Goal: Task Accomplishment & Management: Manage account settings

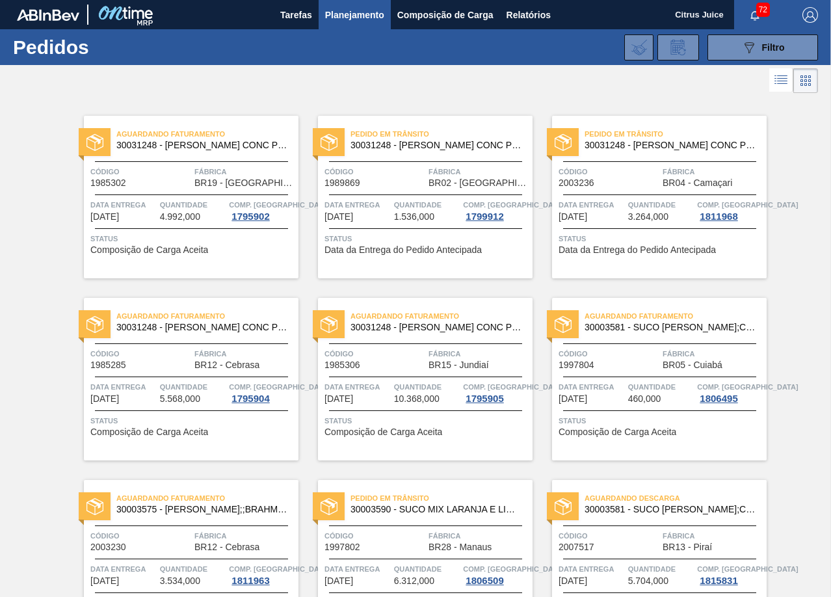
click at [343, 16] on span "Planejamento" at bounding box center [354, 15] width 59 height 16
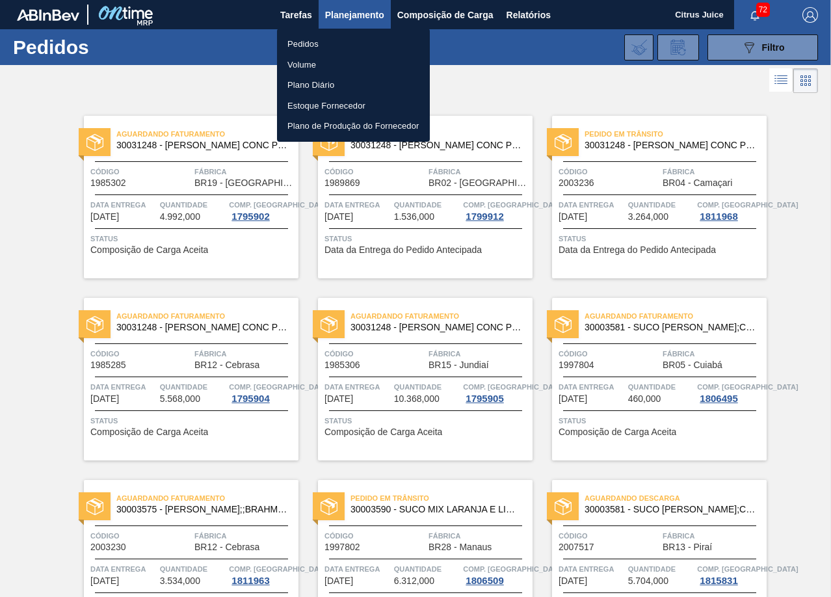
click at [330, 40] on li "Pedidos" at bounding box center [353, 44] width 153 height 21
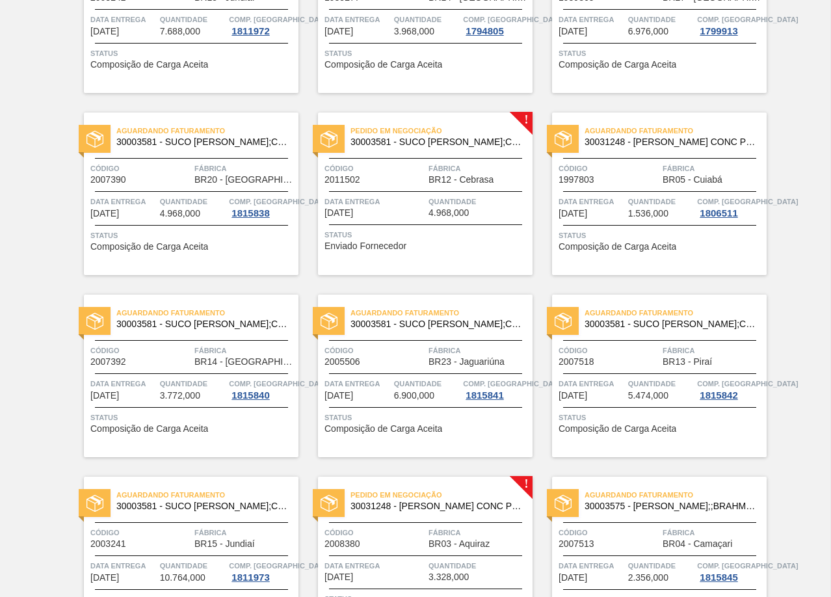
scroll to position [1459, 0]
click at [432, 163] on span "Fábrica" at bounding box center [479, 169] width 101 height 13
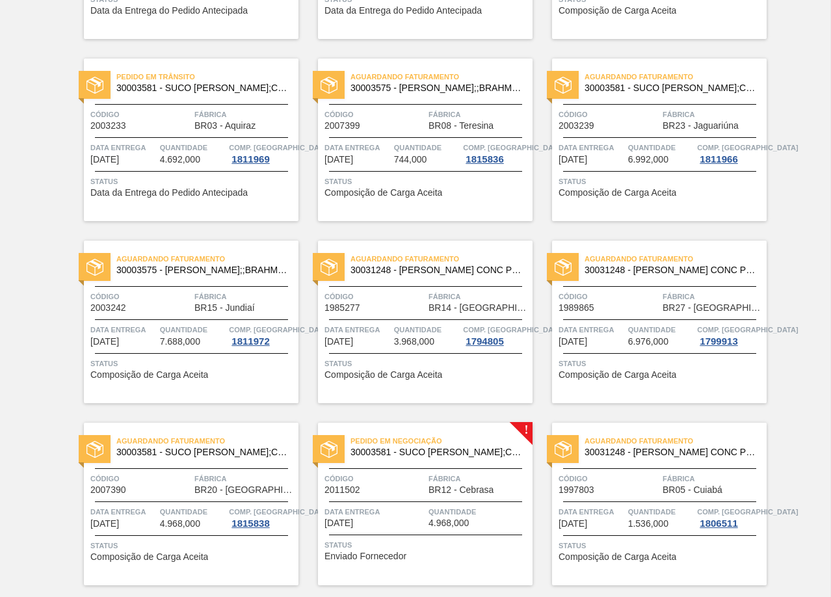
scroll to position [1366, 0]
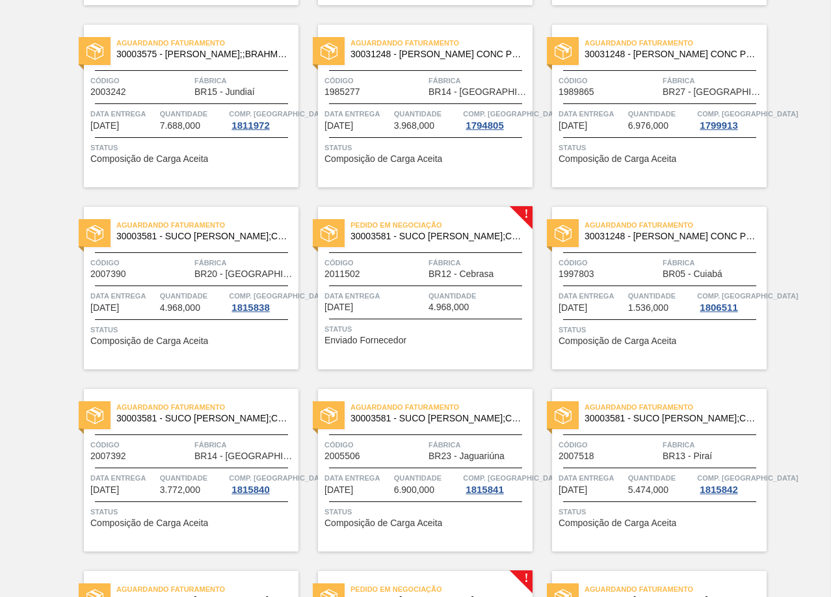
click at [445, 253] on div "Pedido em Negociação 30003581 - SUCO CONCENT LIMAO;CLARIFIC.C/SO2;PEPSI; Código…" at bounding box center [425, 288] width 215 height 163
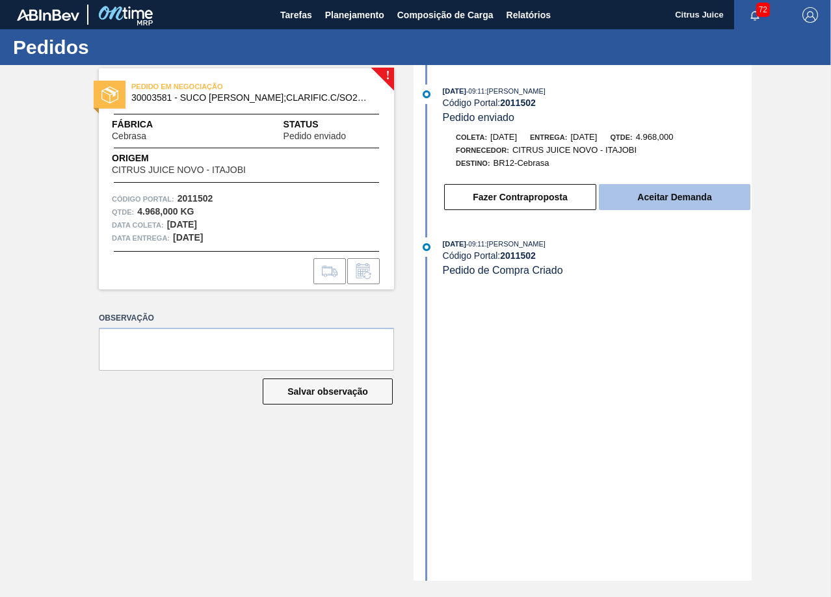
click at [650, 200] on button "Aceitar Demanda" at bounding box center [675, 197] width 152 height 26
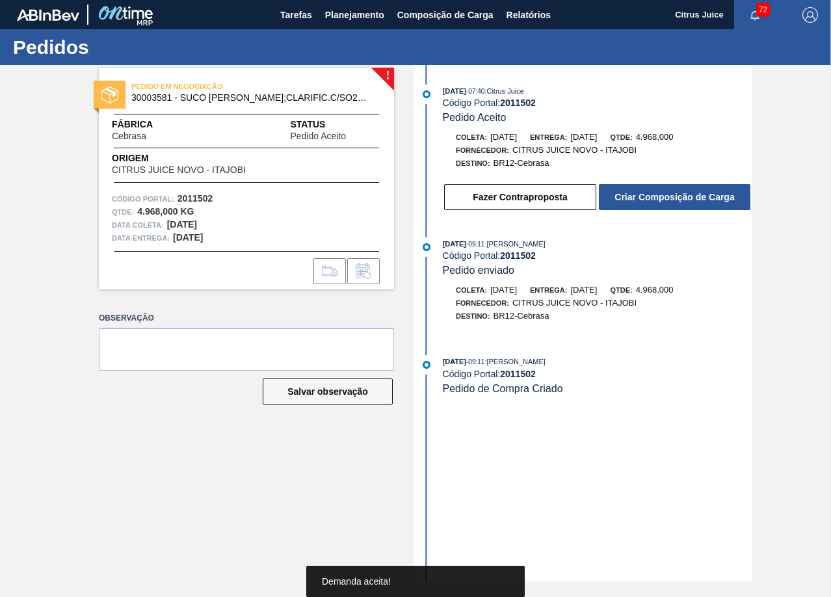
click at [650, 200] on button "Criar Composição de Carga" at bounding box center [675, 197] width 152 height 26
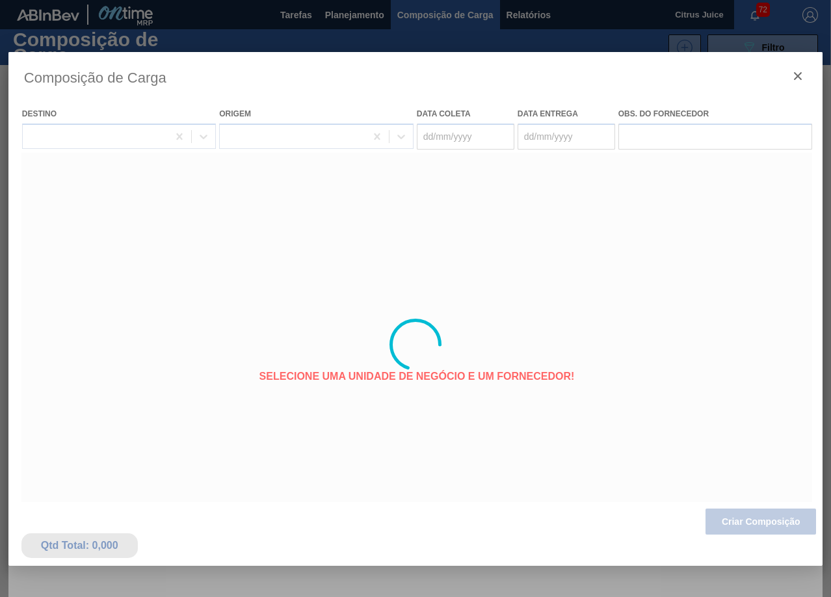
type coleta "27/08/2025"
type entrega "28/08/2025"
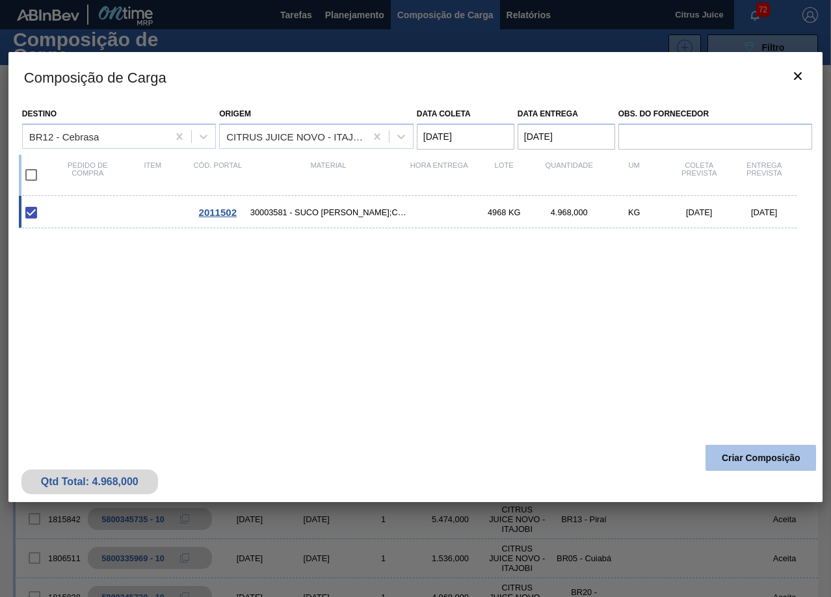
click at [763, 449] on button "Criar Composição" at bounding box center [761, 458] width 111 height 26
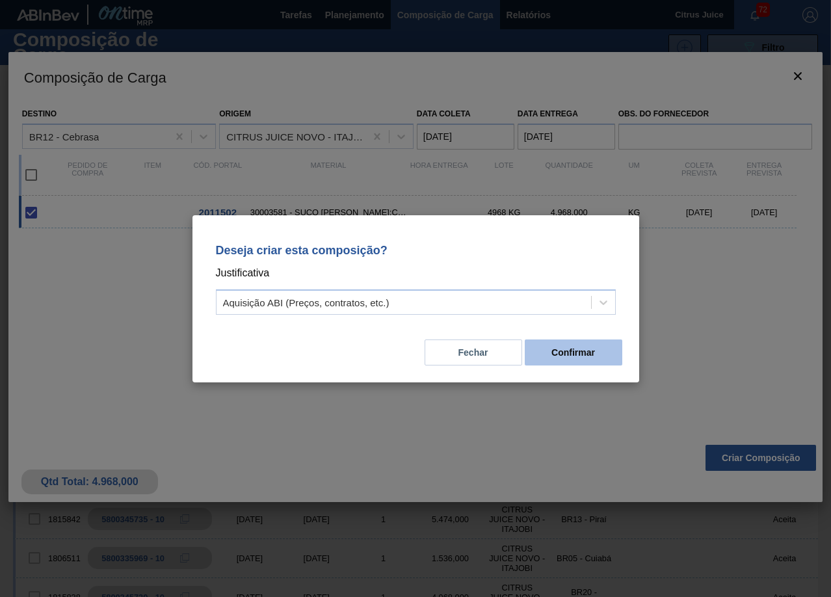
click at [546, 347] on button "Confirmar" at bounding box center [574, 352] width 98 height 26
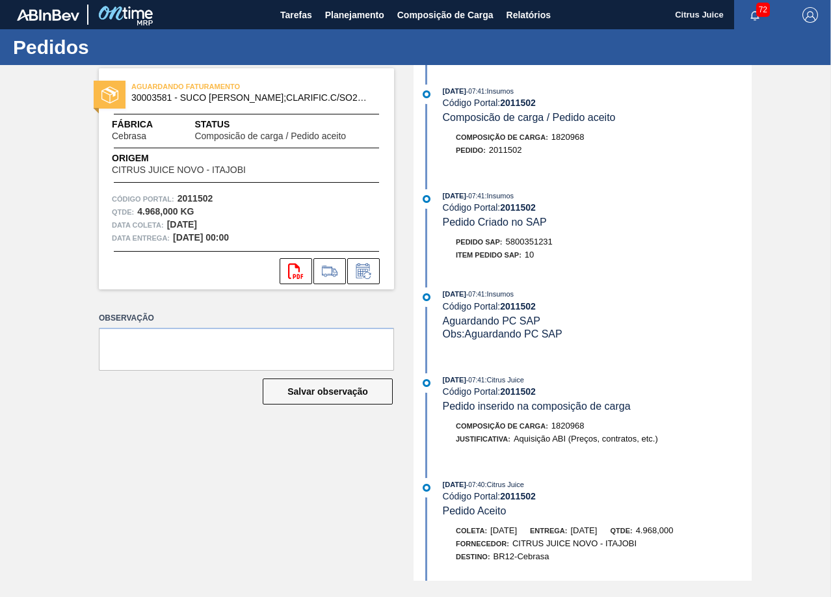
click at [546, 237] on span "5800351231" at bounding box center [529, 242] width 47 height 10
copy span "5800351231"
click at [349, 7] on span "Planejamento" at bounding box center [354, 15] width 59 height 16
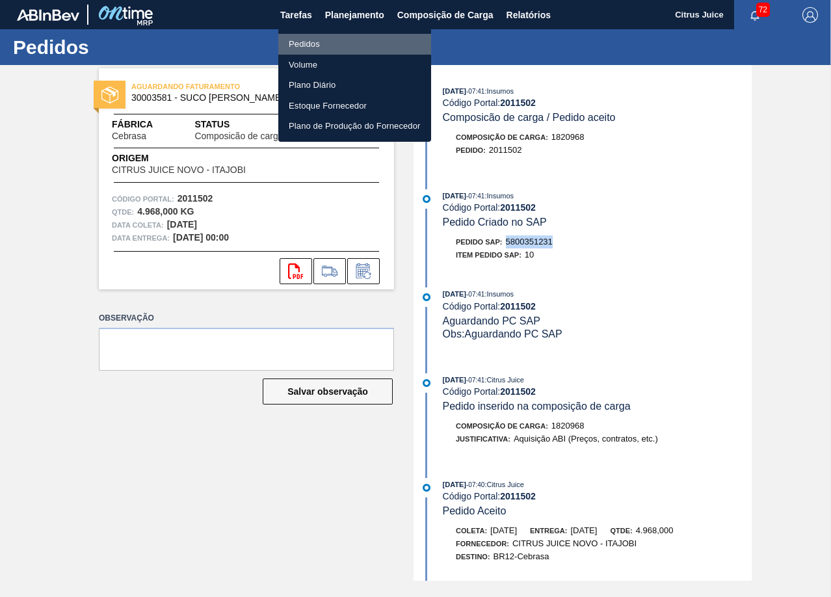
click at [325, 46] on li "Pedidos" at bounding box center [354, 44] width 153 height 21
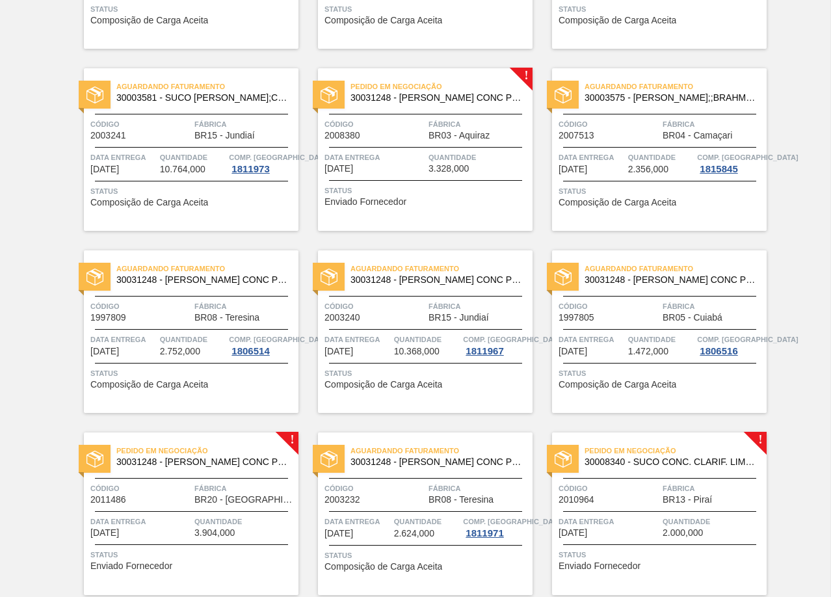
scroll to position [1915, 0]
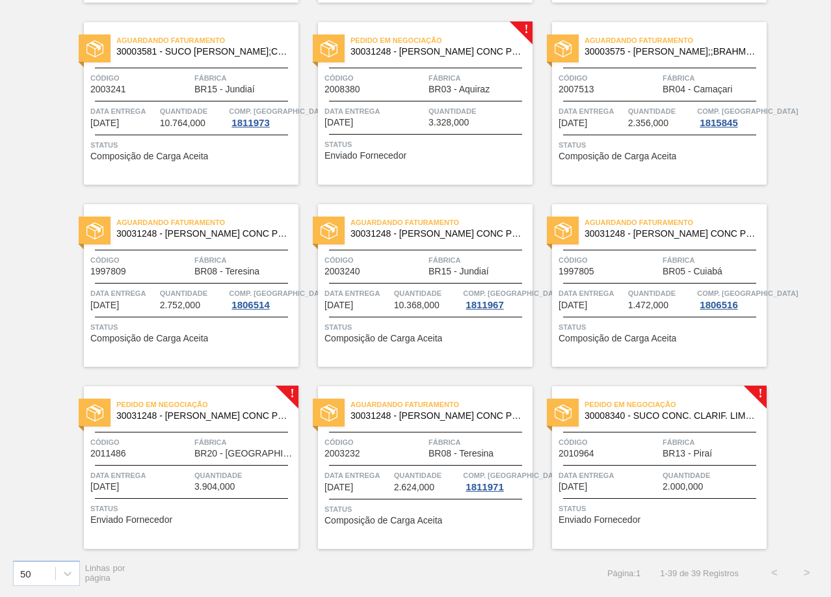
click at [439, 93] on span "BR03 - Aquiraz" at bounding box center [459, 90] width 61 height 10
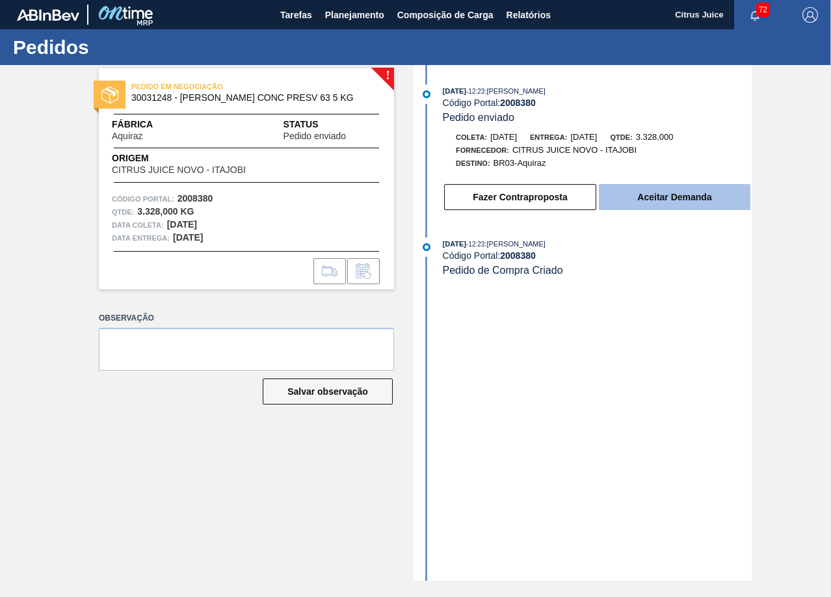
click at [691, 196] on button "Aceitar Demanda" at bounding box center [675, 197] width 152 height 26
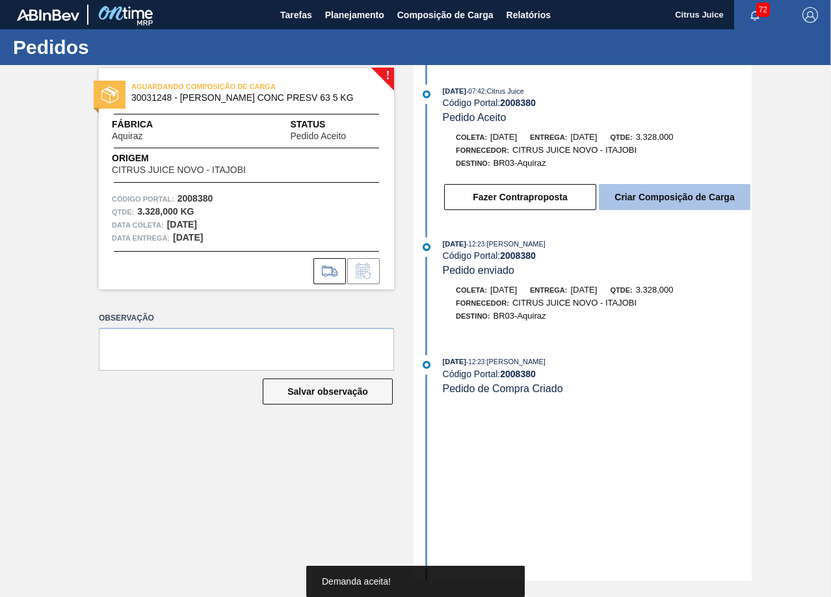
click at [686, 196] on button "Criar Composição de Carga" at bounding box center [675, 197] width 152 height 26
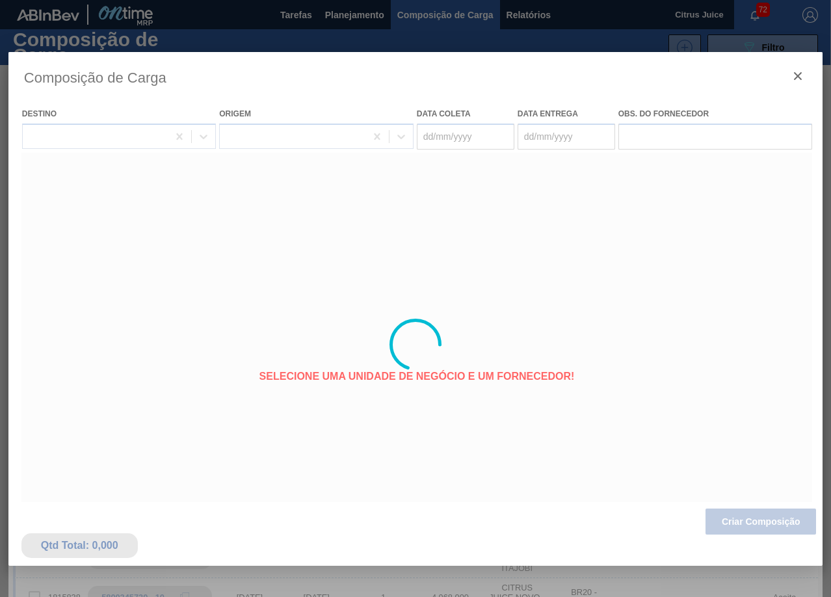
type coleta "[DATE]"
type entrega "[DATE]"
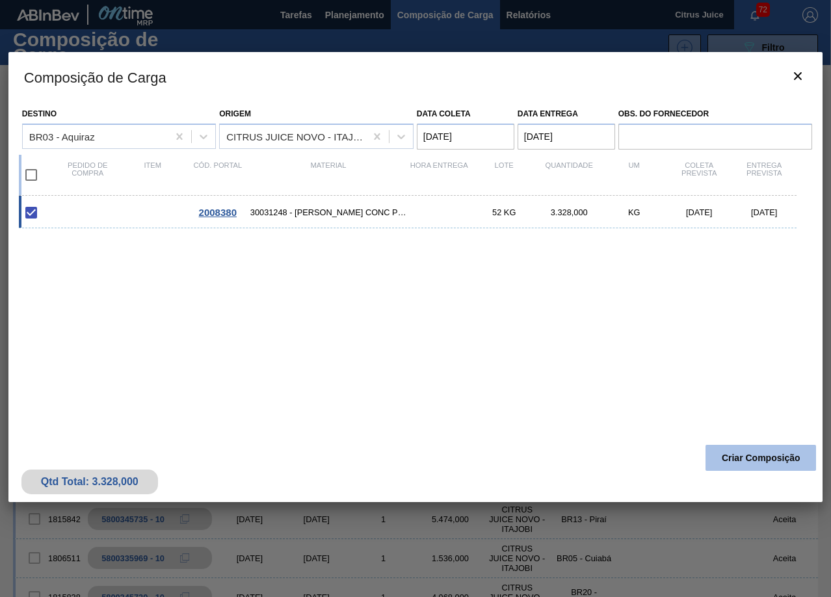
click at [754, 452] on button "Criar Composição" at bounding box center [761, 458] width 111 height 26
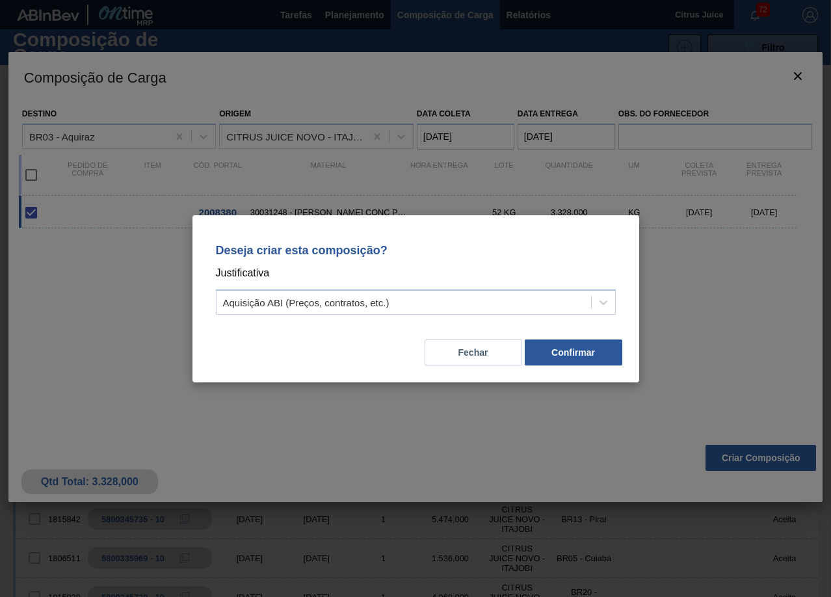
click at [575, 366] on div "Fechar Confirmar" at bounding box center [416, 345] width 416 height 44
click at [578, 360] on button "Confirmar" at bounding box center [574, 352] width 98 height 26
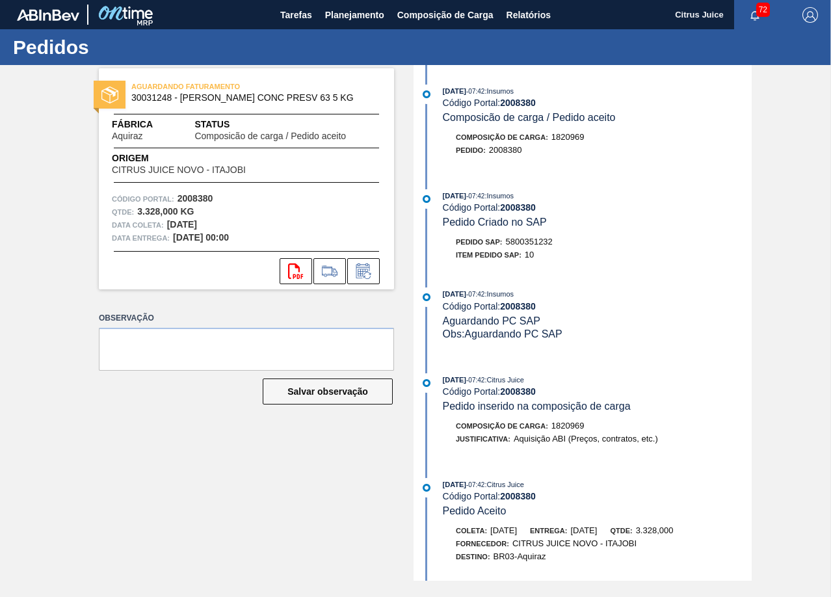
click at [513, 235] on div "Pedido SAP: 5800351232" at bounding box center [504, 241] width 97 height 13
click at [514, 239] on span "5800351232" at bounding box center [529, 242] width 47 height 10
copy span "5800351232"
click at [356, 12] on span "Planejamento" at bounding box center [354, 15] width 59 height 16
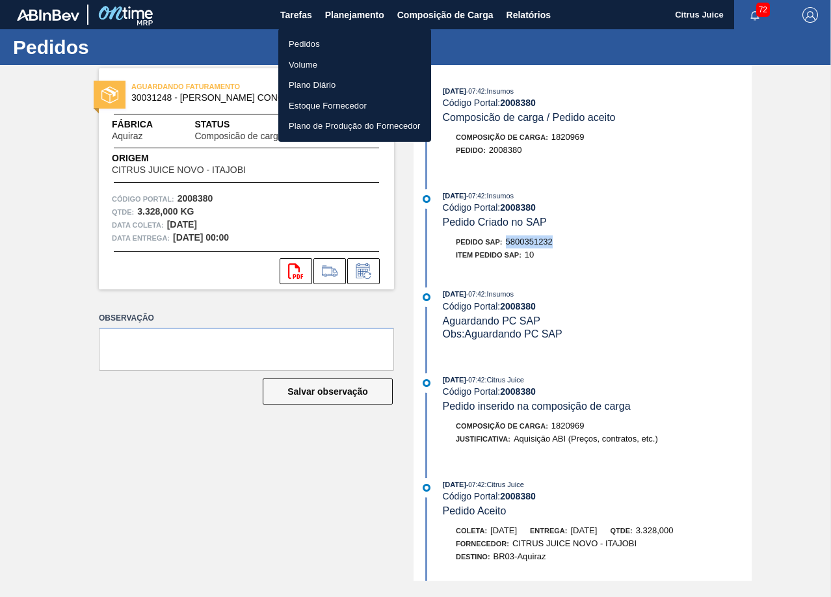
click at [325, 47] on li "Pedidos" at bounding box center [354, 44] width 153 height 21
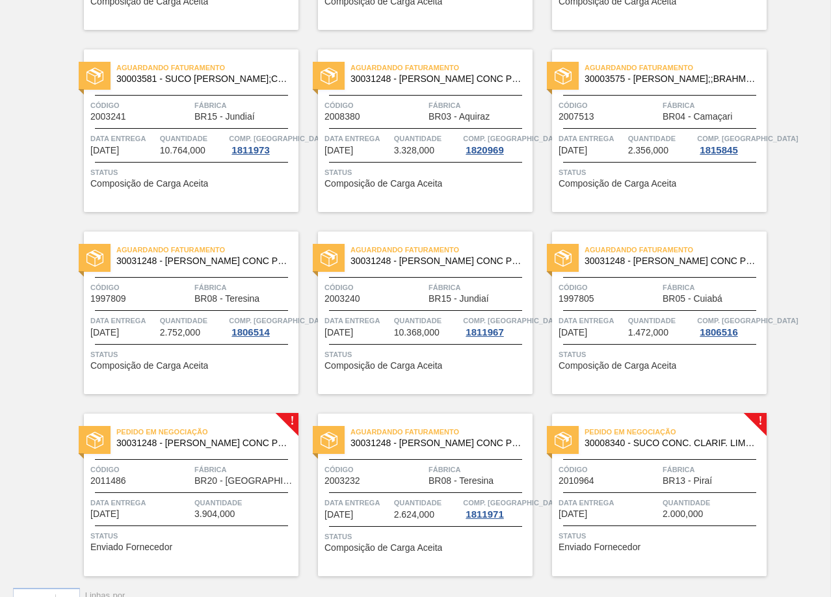
scroll to position [1915, 0]
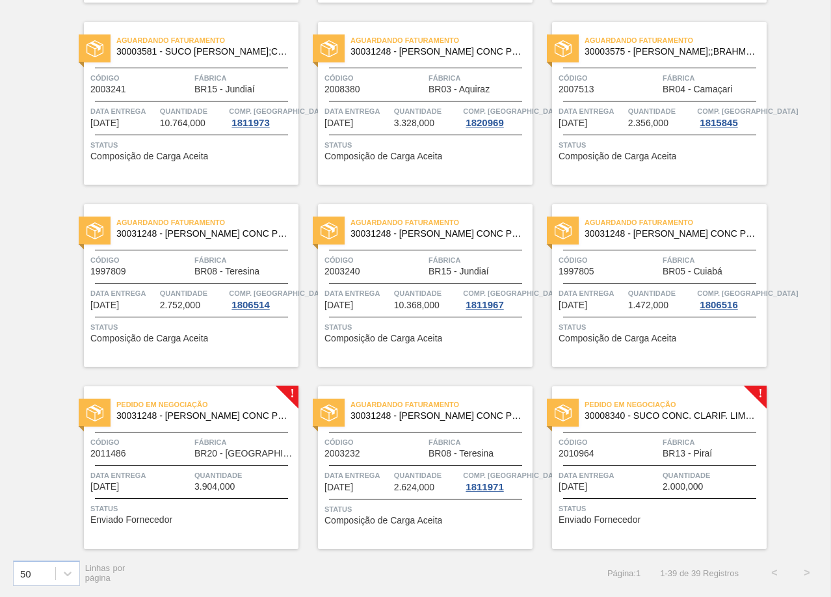
click at [207, 450] on span "BR20 - [GEOGRAPHIC_DATA]" at bounding box center [244, 454] width 101 height 10
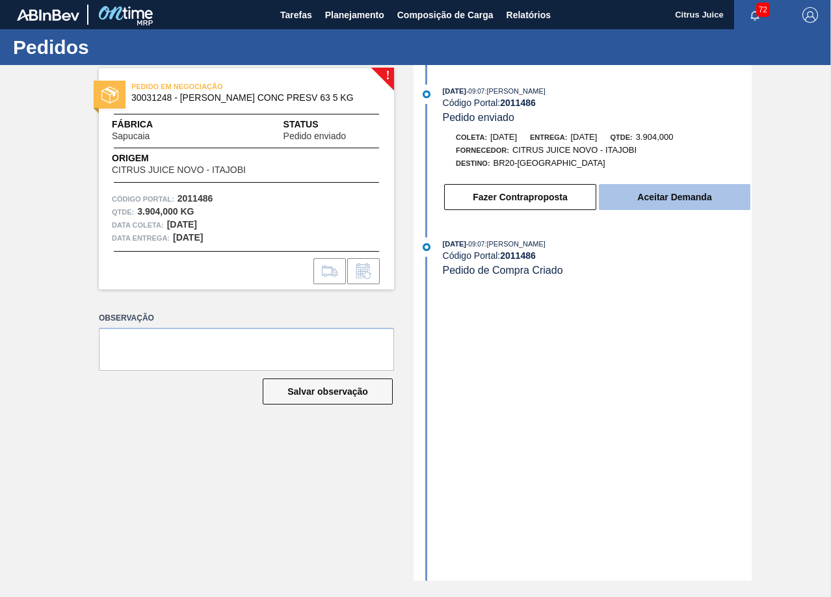
click at [684, 194] on button "Aceitar Demanda" at bounding box center [675, 197] width 152 height 26
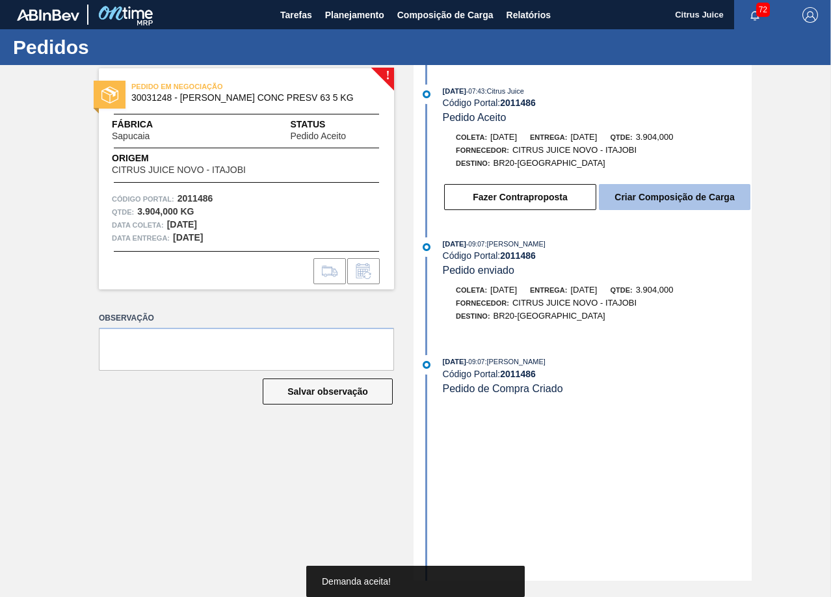
click at [652, 197] on button "Criar Composição de Carga" at bounding box center [675, 197] width 152 height 26
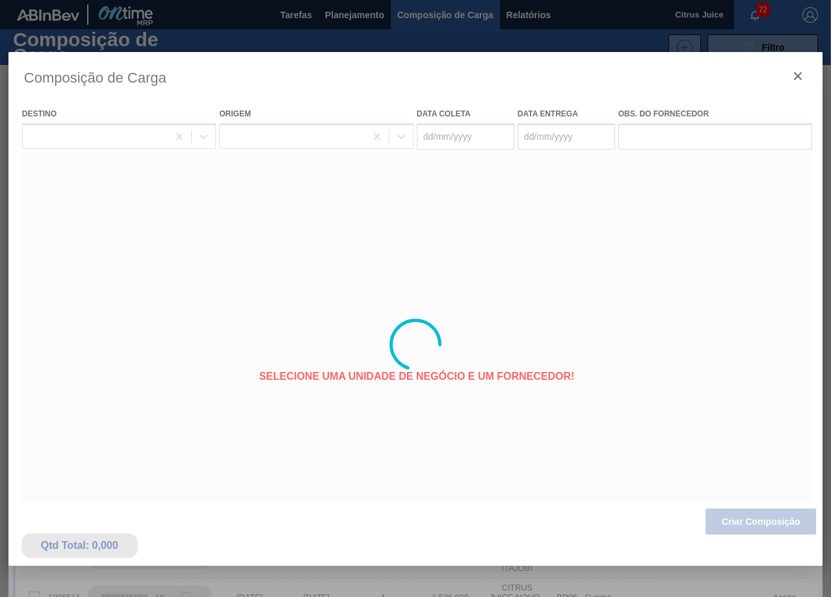
type coleta "[DATE]"
type entrega "[DATE]"
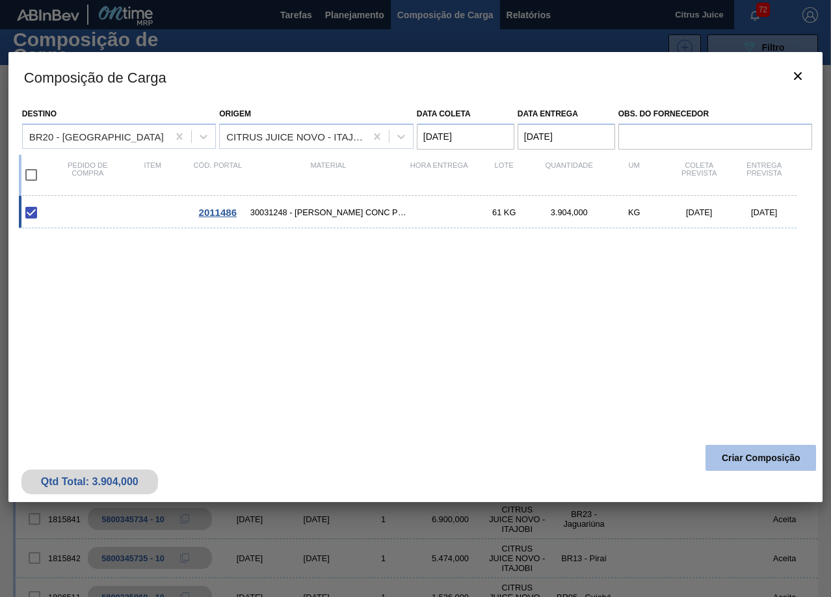
click at [741, 457] on button "Criar Composição" at bounding box center [761, 458] width 111 height 26
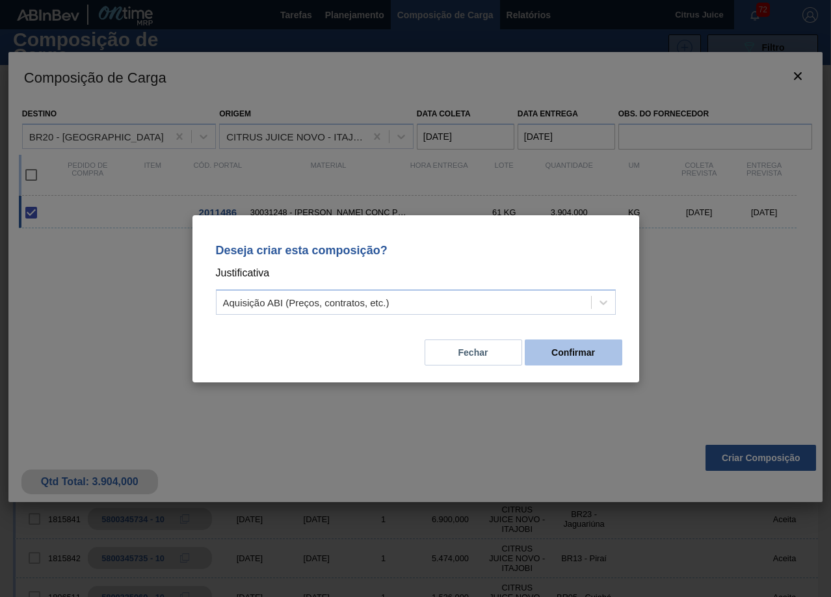
click at [563, 349] on button "Confirmar" at bounding box center [574, 352] width 98 height 26
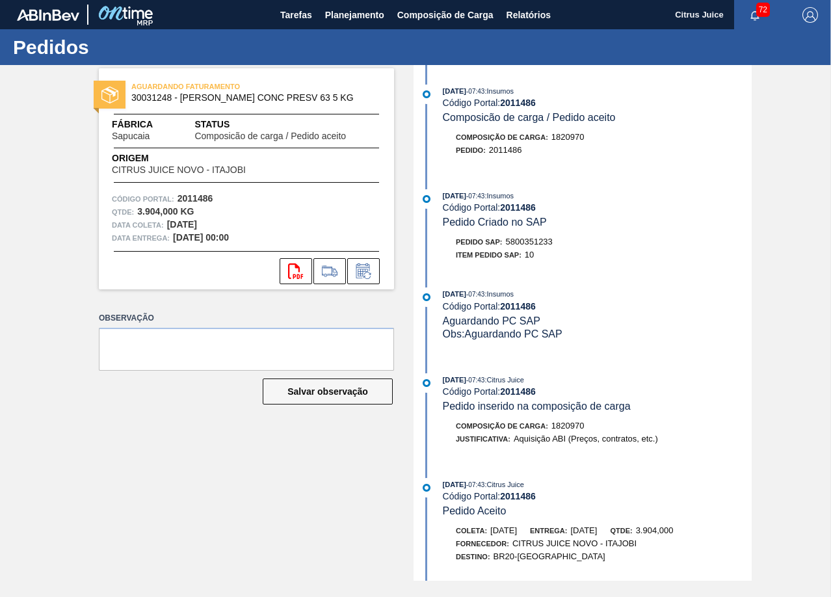
click at [524, 239] on span "5800351233" at bounding box center [529, 242] width 47 height 10
copy span "5800351233"
drag, startPoint x: 352, startPoint y: 17, endPoint x: 336, endPoint y: 38, distance: 26.9
click at [352, 17] on span "Planejamento" at bounding box center [354, 15] width 59 height 16
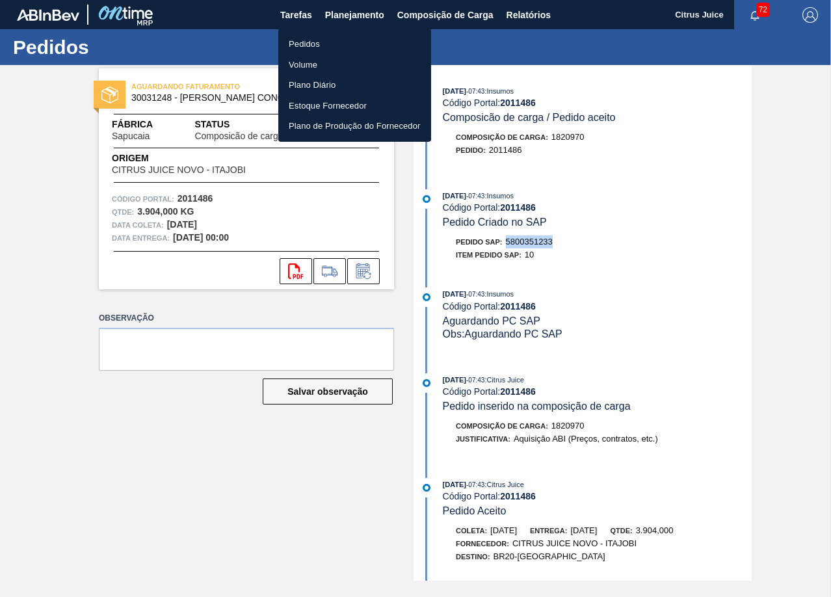
click at [332, 45] on li "Pedidos" at bounding box center [354, 44] width 153 height 21
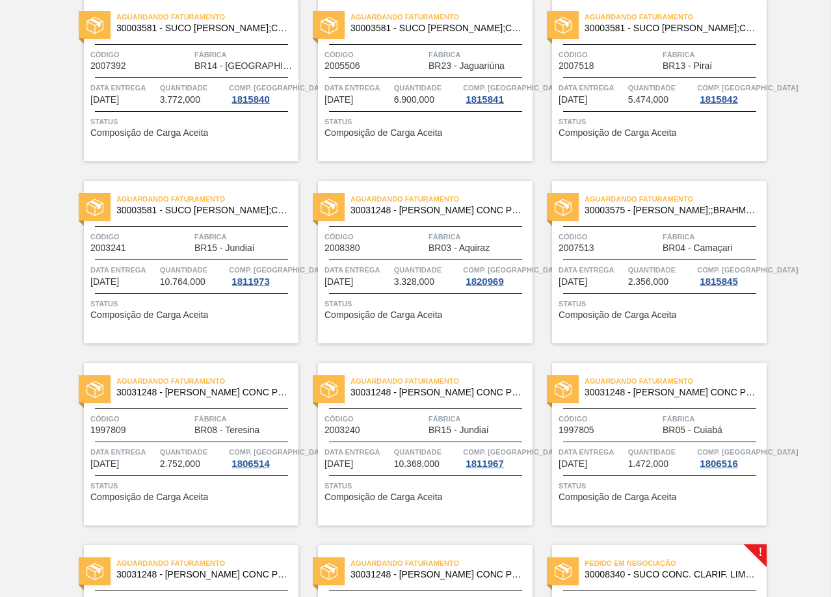
scroll to position [1915, 0]
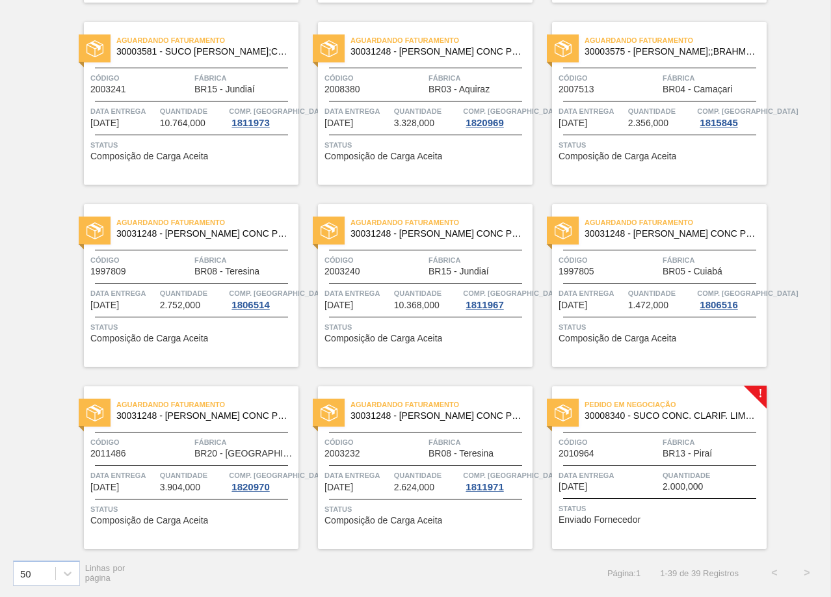
click at [596, 443] on span "Código" at bounding box center [609, 442] width 101 height 13
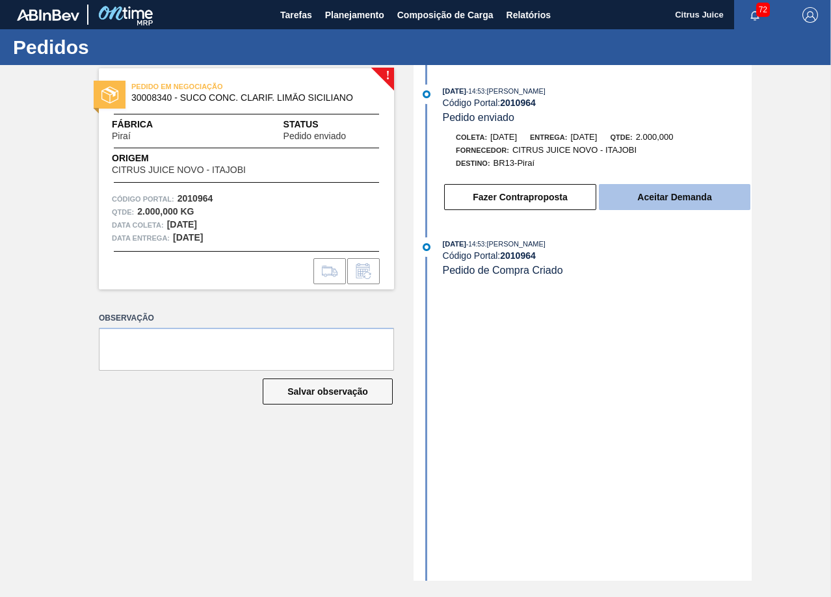
click at [671, 196] on button "Aceitar Demanda" at bounding box center [675, 197] width 152 height 26
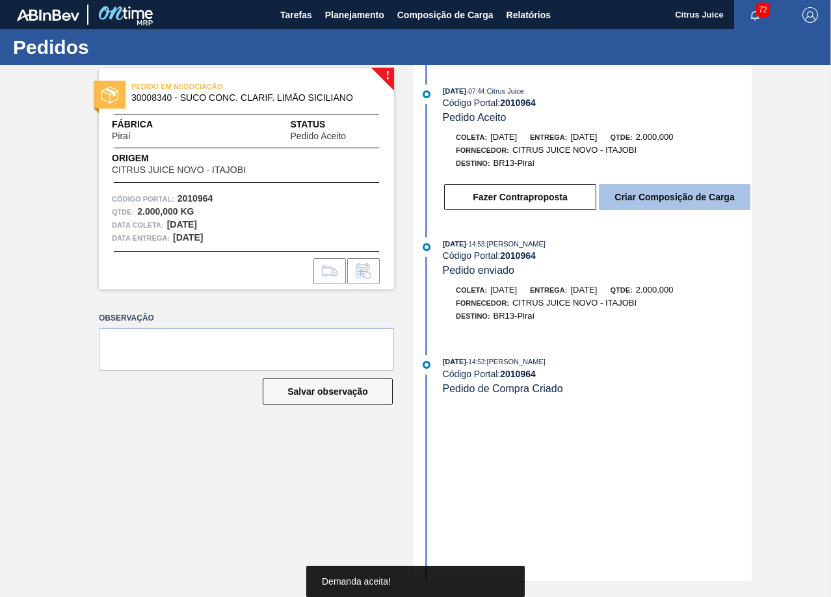
click at [663, 194] on button "Criar Composição de Carga" at bounding box center [675, 197] width 152 height 26
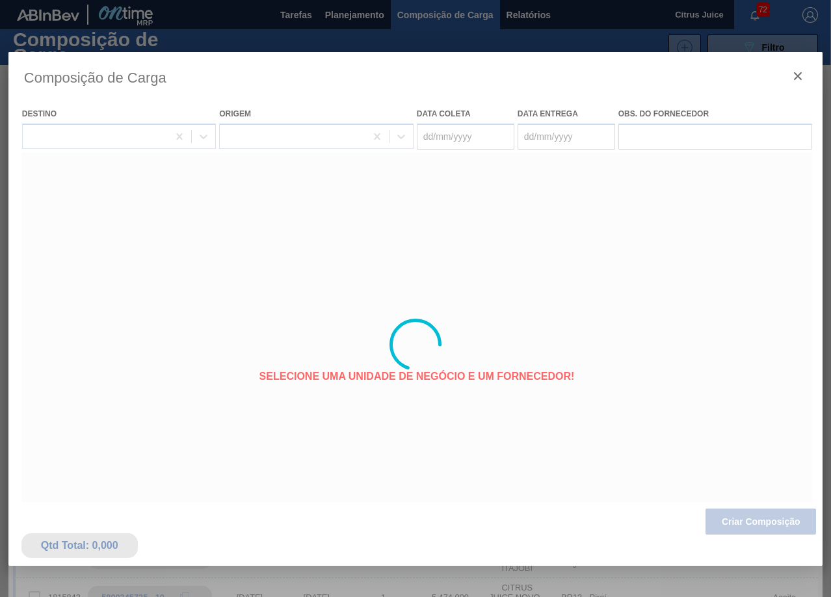
type coleta "[DATE]"
type entrega "[DATE]"
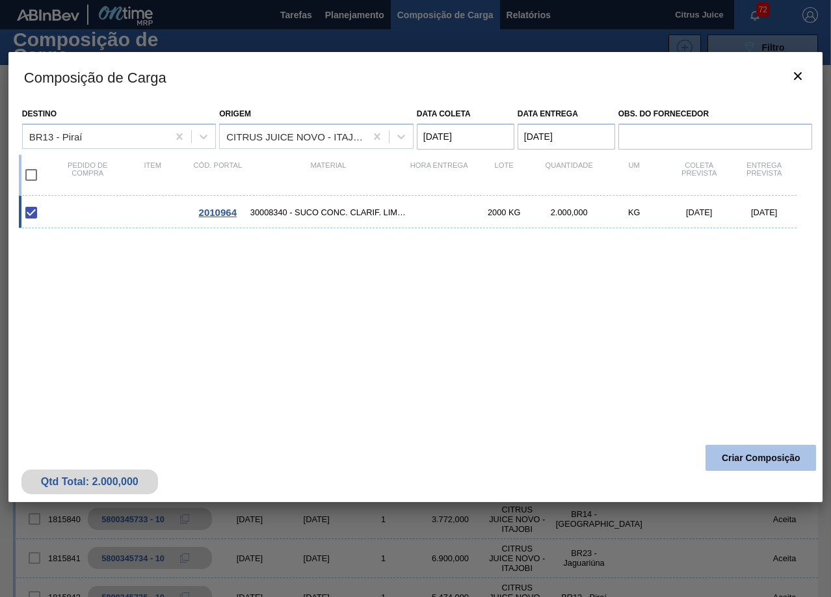
click at [745, 460] on button "Criar Composição" at bounding box center [761, 458] width 111 height 26
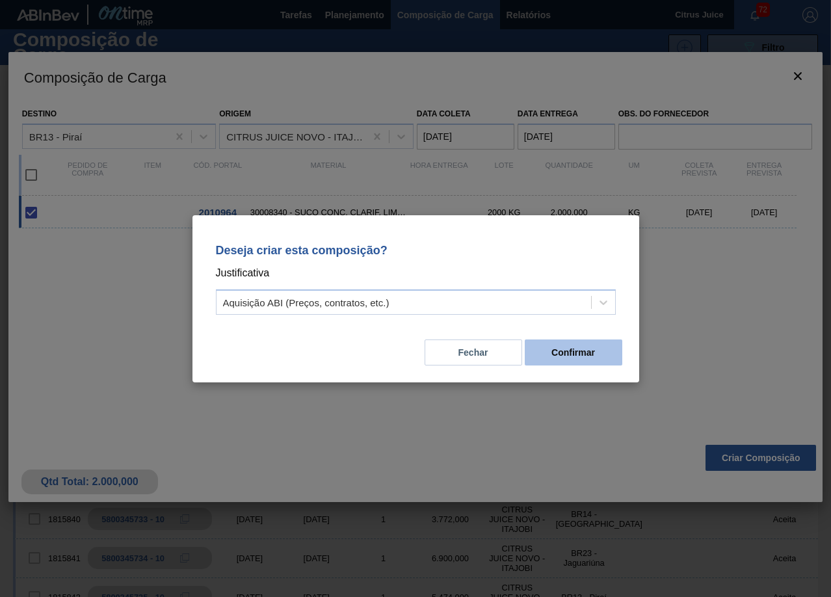
click at [587, 356] on button "Confirmar" at bounding box center [574, 352] width 98 height 26
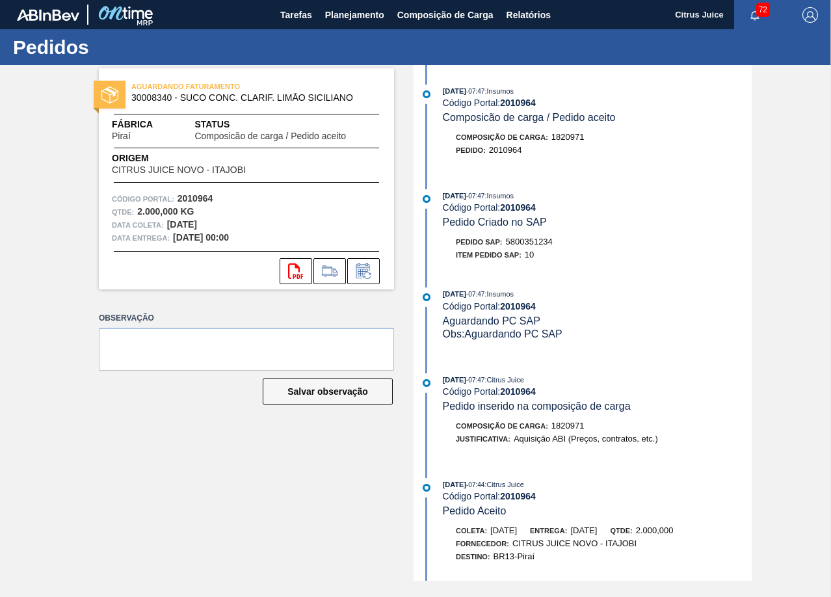
click at [518, 237] on span "5800351234" at bounding box center [529, 242] width 47 height 10
copy span "5800351234"
click at [338, 16] on span "Planejamento" at bounding box center [354, 15] width 59 height 16
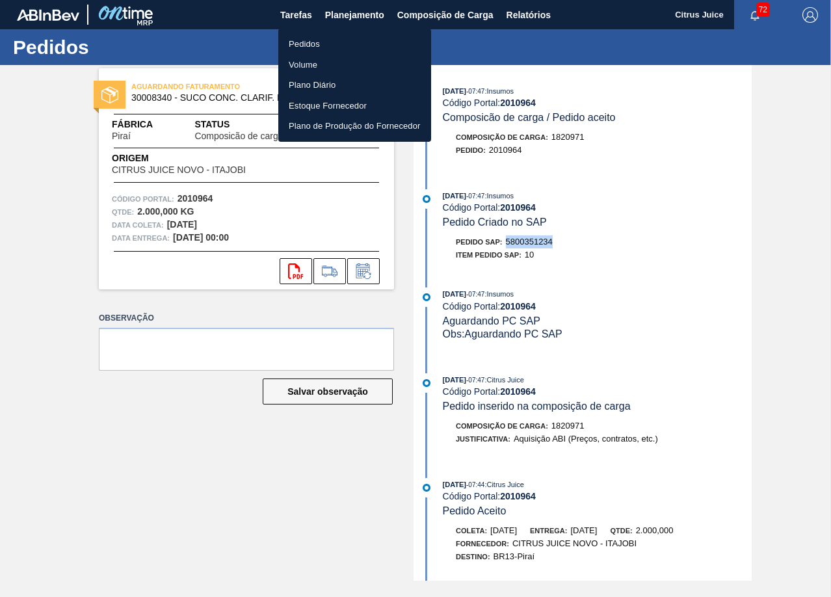
click li "Pedidos"
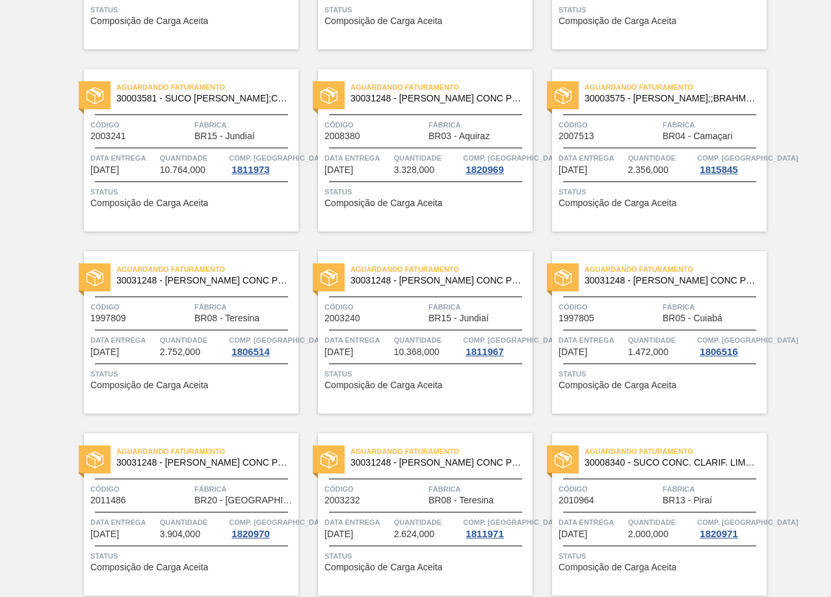
scroll to position [1915, 0]
